Goal: Task Accomplishment & Management: Use online tool/utility

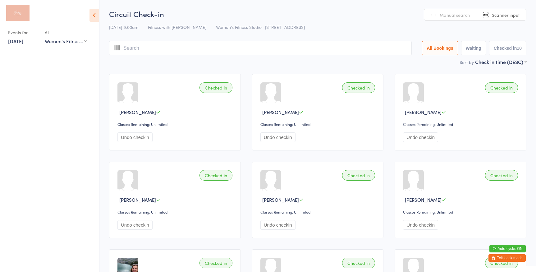
select select "0"
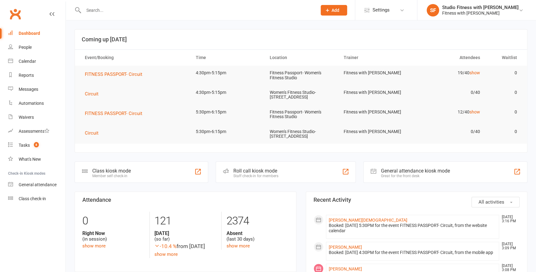
click at [42, 200] on div "Class check-in" at bounding box center [32, 198] width 27 height 5
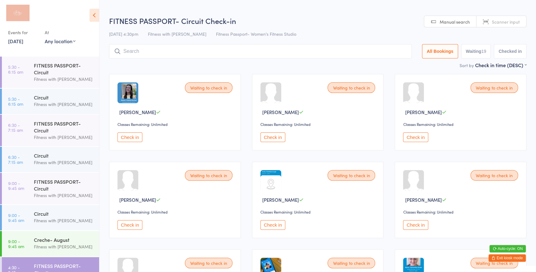
click at [61, 40] on select "Any location Women's Fitness Studio- 14 Madden Street, Aitkenvale Fitness Passp…" at bounding box center [60, 41] width 31 height 7
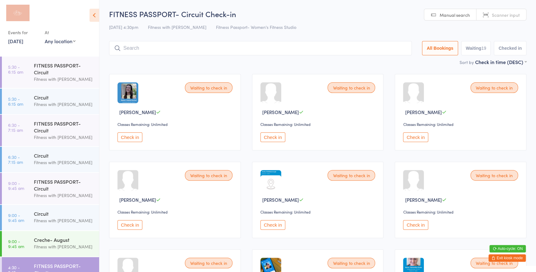
select select "0"
click at [45, 38] on select "Any location Women's Fitness Studio- 14 Madden Street, Aitkenvale Fitness Passp…" at bounding box center [60, 41] width 31 height 7
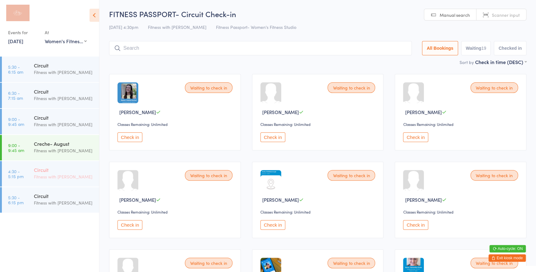
click at [88, 171] on div "Circuit" at bounding box center [64, 169] width 60 height 7
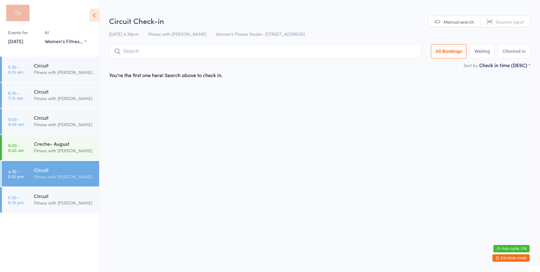
click at [509, 19] on span "Scanner input" at bounding box center [510, 22] width 28 height 6
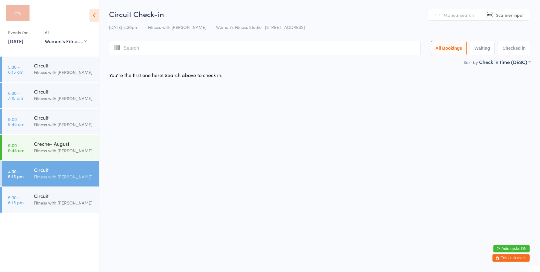
click at [457, 17] on span "Manual search" at bounding box center [459, 15] width 30 height 6
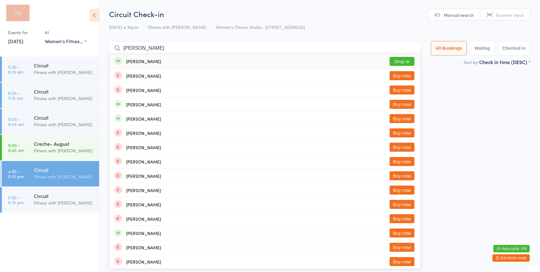
type input "tayla smi"
click at [407, 60] on button "Drop in" at bounding box center [402, 61] width 25 height 9
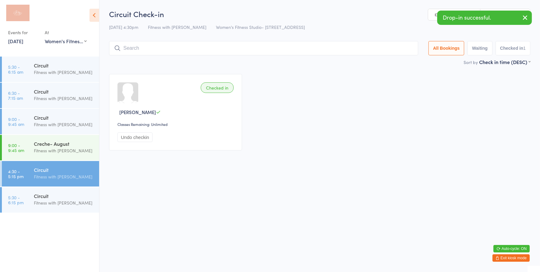
click at [527, 17] on icon "button" at bounding box center [525, 18] width 7 height 8
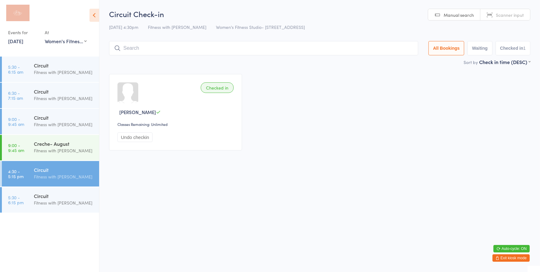
click at [525, 14] on link "Scanner input" at bounding box center [506, 15] width 50 height 12
type input "88"
click at [458, 9] on link "Manual search" at bounding box center [454, 15] width 52 height 12
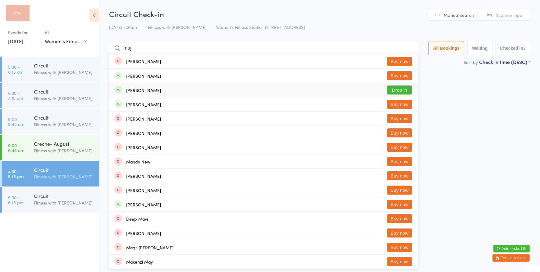
type input "maj"
click at [402, 90] on button "Drop in" at bounding box center [399, 89] width 25 height 9
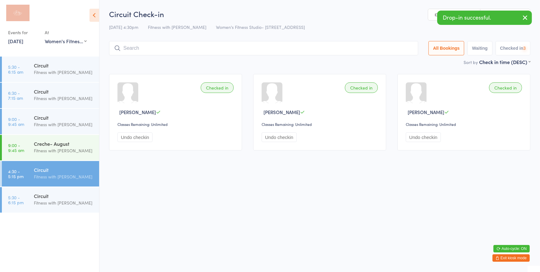
click at [528, 18] on icon "button" at bounding box center [525, 18] width 7 height 8
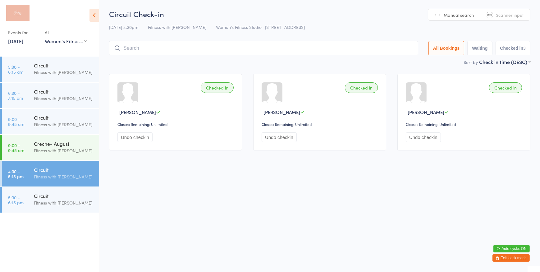
click at [519, 16] on span "Scanner input" at bounding box center [510, 15] width 28 height 6
type input "2031"
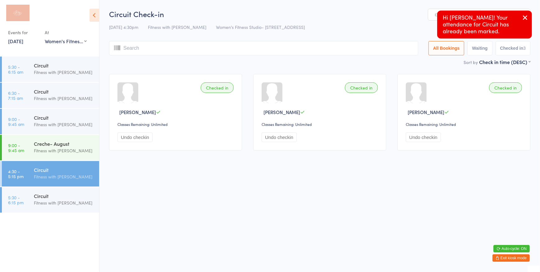
click at [525, 18] on icon "button" at bounding box center [525, 18] width 7 height 8
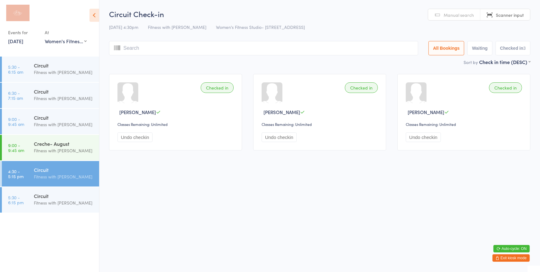
click at [356, 49] on input "search" at bounding box center [263, 48] width 309 height 14
type input "1248"
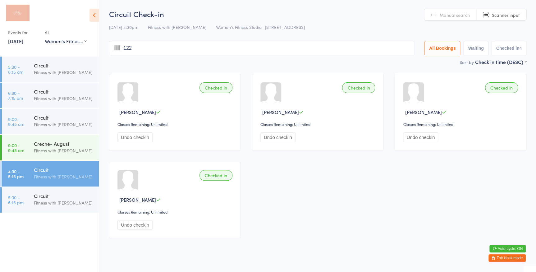
type input "1226"
type input "2015"
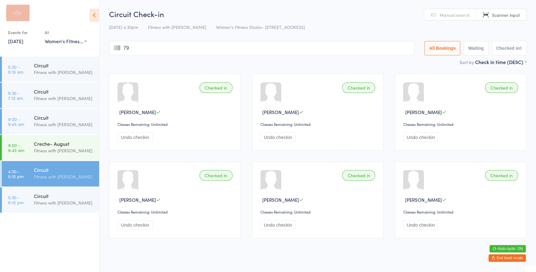
type input "796"
